Goal: Check status: Check status

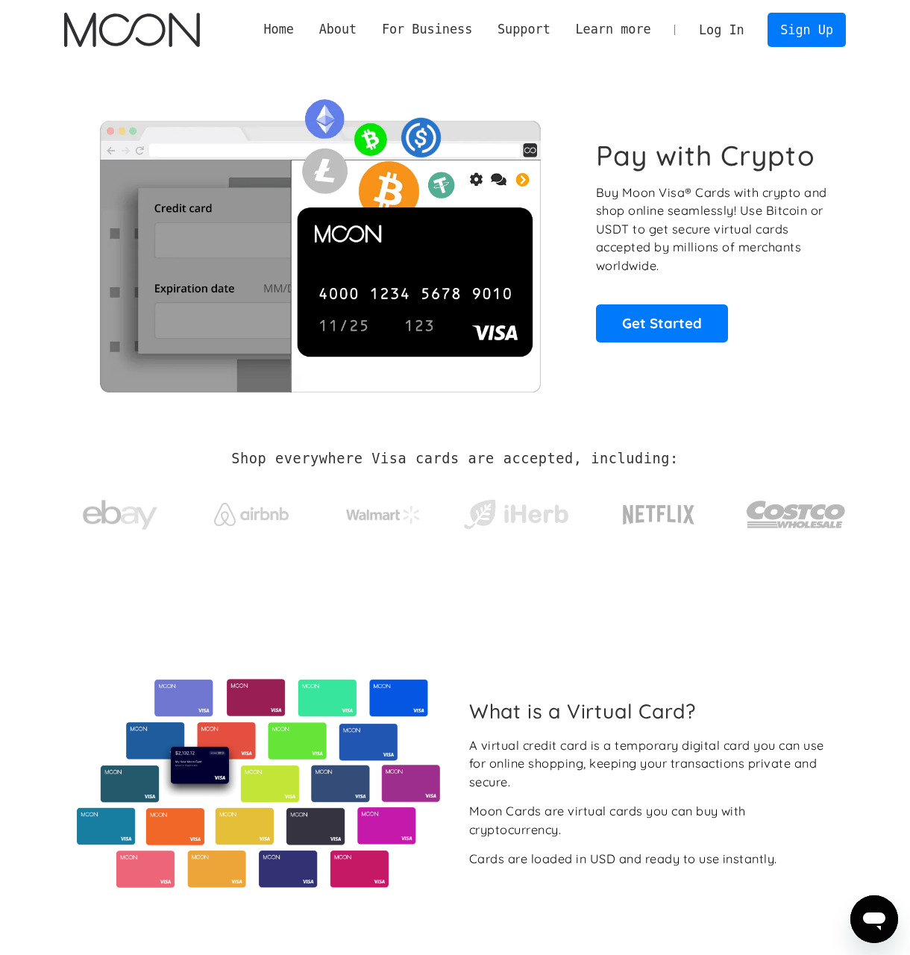
click at [729, 34] on link "Log In" at bounding box center [722, 29] width 70 height 33
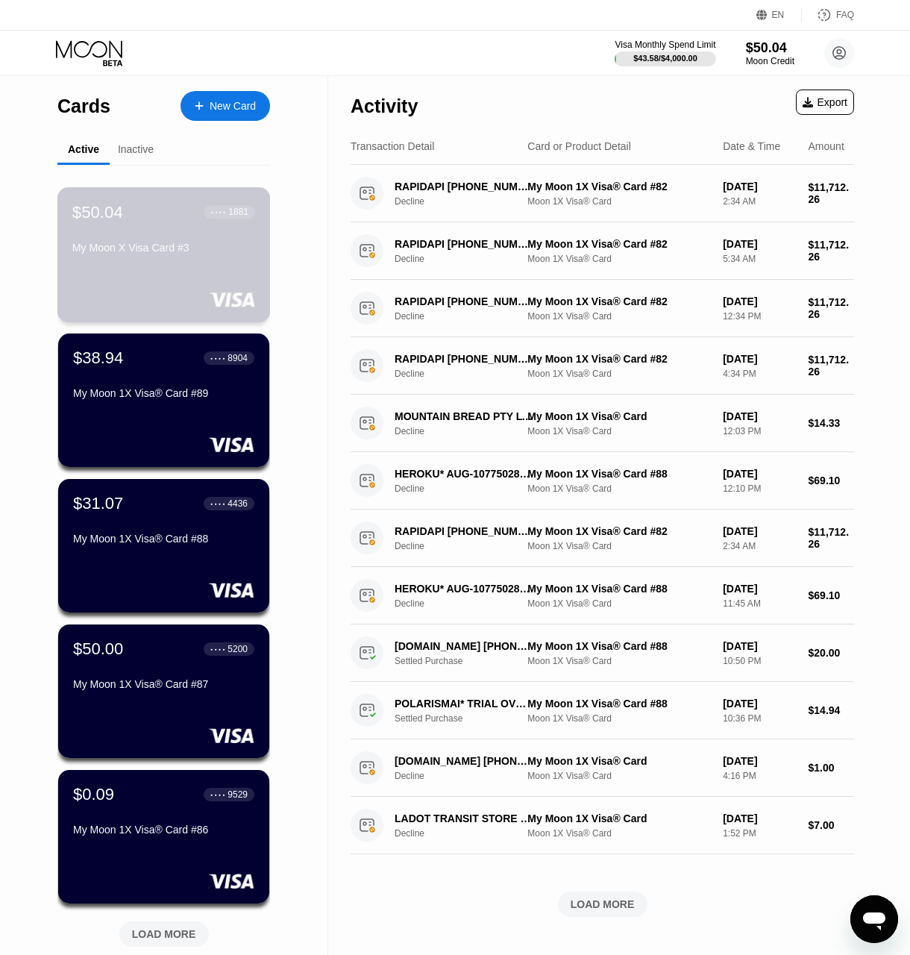
click at [193, 260] on div "My Moon X Visa Card #3" at bounding box center [163, 251] width 183 height 18
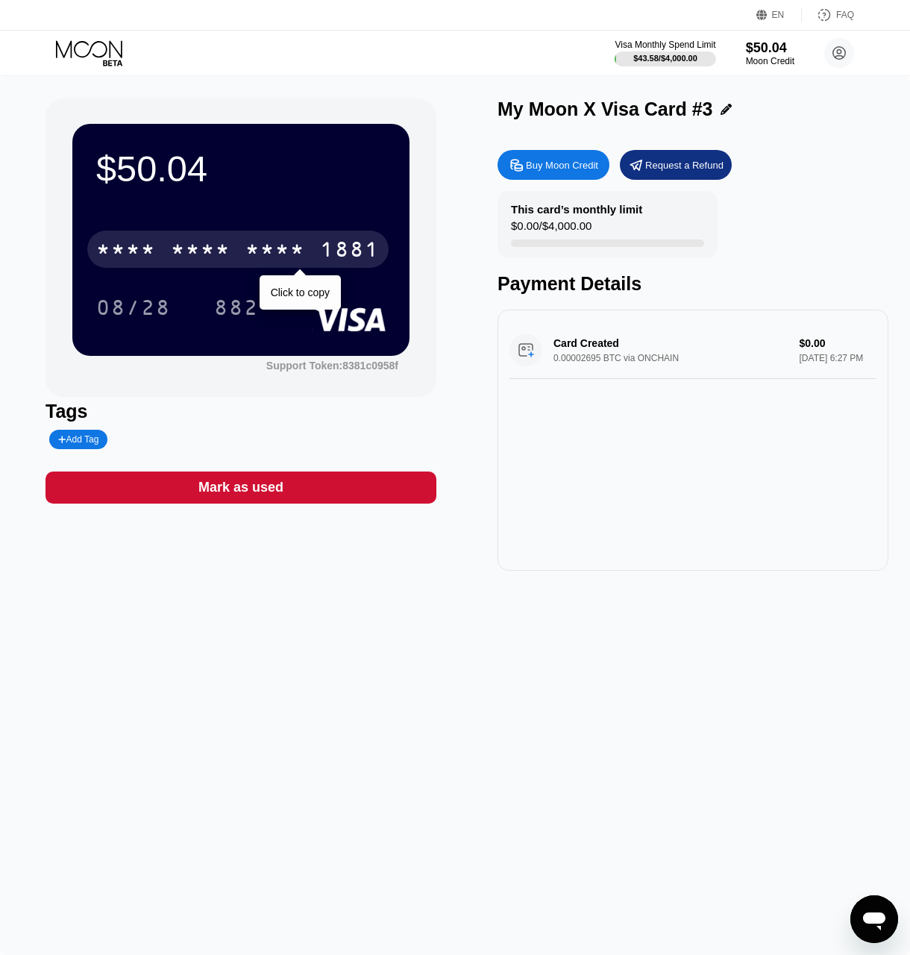
click at [222, 249] on div "* * * *" at bounding box center [201, 252] width 60 height 24
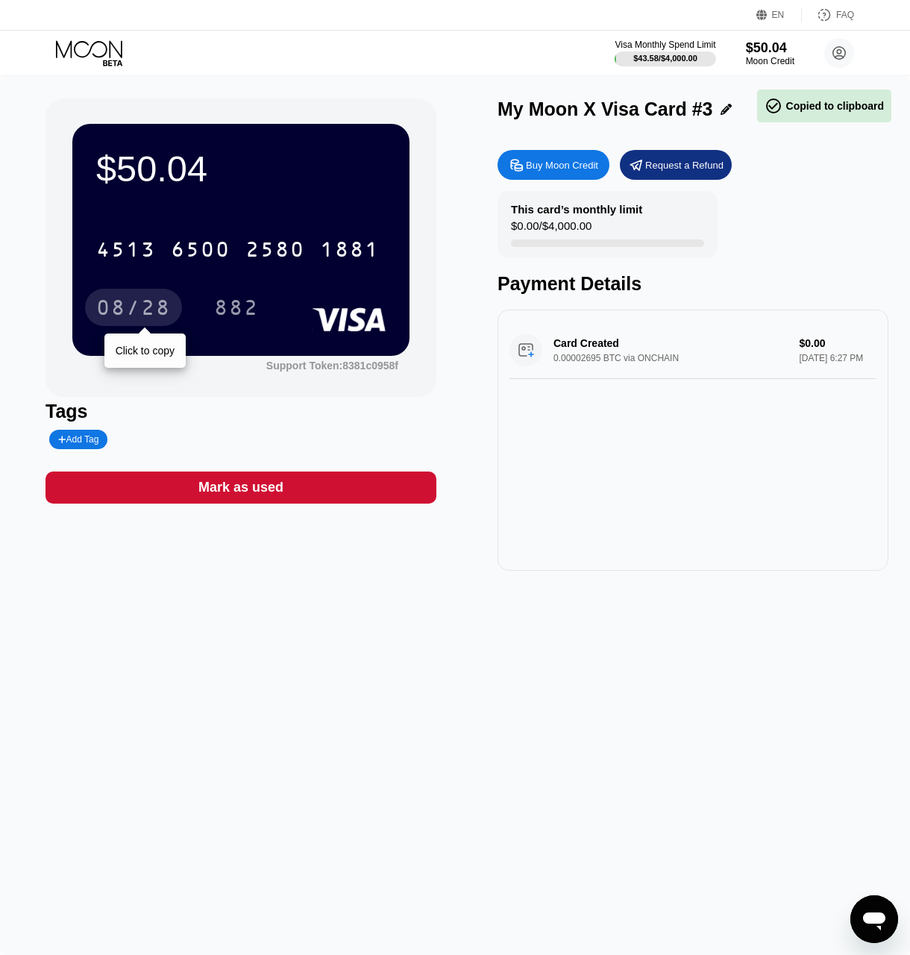
drag, startPoint x: 138, startPoint y: 293, endPoint x: 140, endPoint y: 302, distance: 10.0
click at [137, 294] on div "08/28" at bounding box center [133, 307] width 97 height 37
click at [146, 311] on div "08/28" at bounding box center [133, 310] width 75 height 24
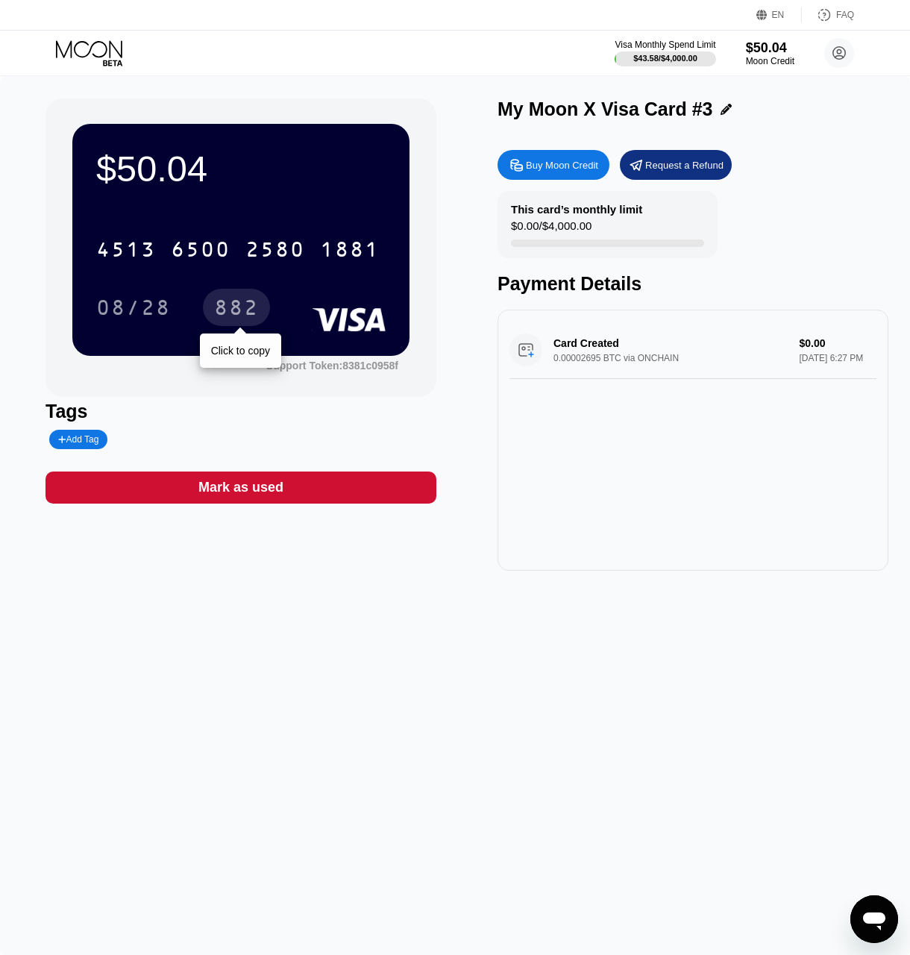
click at [218, 303] on div "882" at bounding box center [236, 310] width 45 height 24
